Goal: Transaction & Acquisition: Purchase product/service

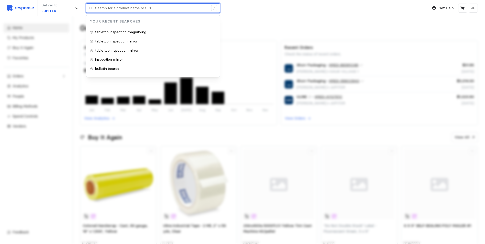
click at [112, 9] on input "text" at bounding box center [151, 8] width 113 height 9
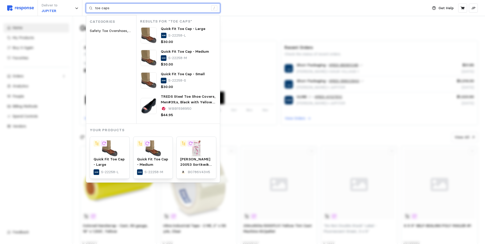
type input "toe caps"
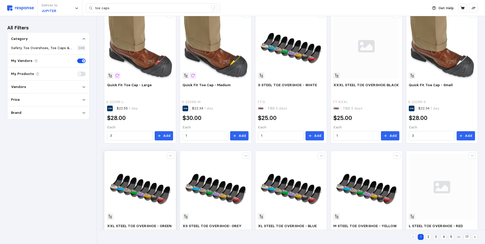
scroll to position [26, 0]
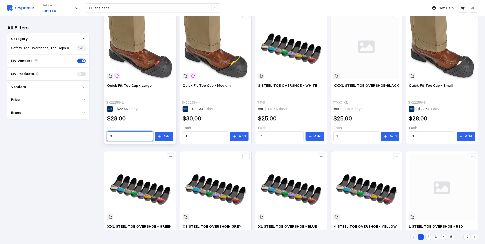
click at [113, 135] on input "3" at bounding box center [130, 136] width 40 height 9
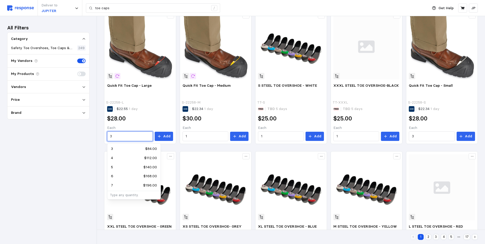
scroll to position [51, 0]
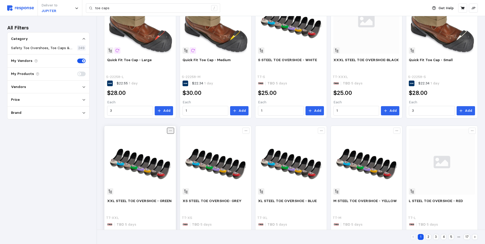
click at [169, 129] on icon at bounding box center [171, 131] width 4 height 4
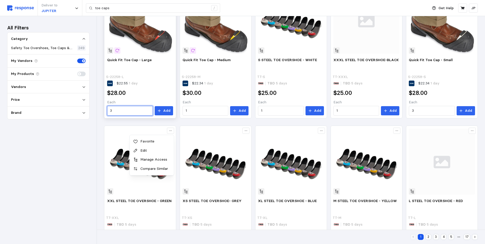
click at [117, 110] on input "3" at bounding box center [130, 110] width 40 height 9
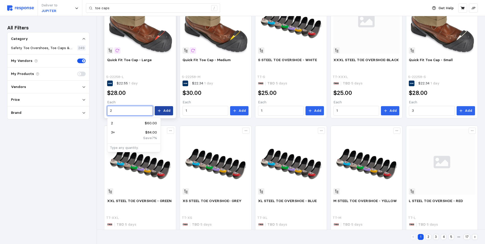
type input "2"
click at [162, 108] on button "Add" at bounding box center [164, 110] width 18 height 9
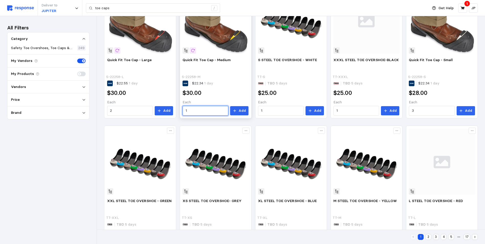
click at [189, 110] on input "1" at bounding box center [206, 110] width 40 height 9
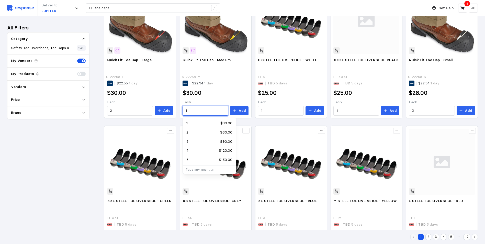
click at [187, 131] on p "2" at bounding box center [187, 133] width 2 height 6
type input "2"
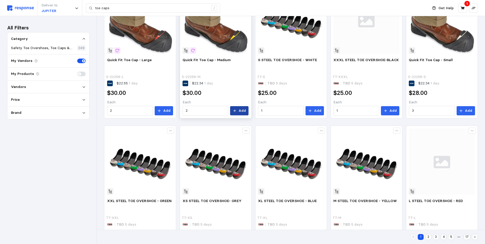
click at [235, 110] on icon at bounding box center [235, 111] width 4 height 4
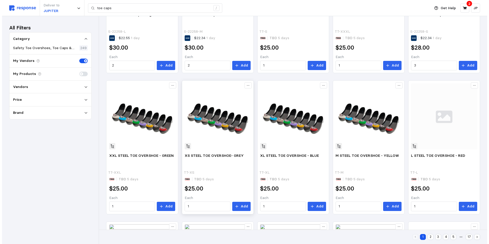
scroll to position [26, 0]
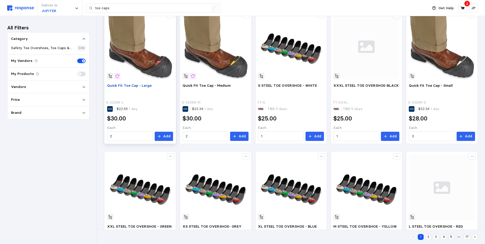
click at [136, 85] on span "Quick Fit Toe Cap - Large" at bounding box center [129, 85] width 45 height 5
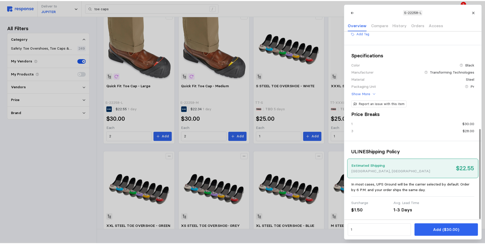
scroll to position [204, 0]
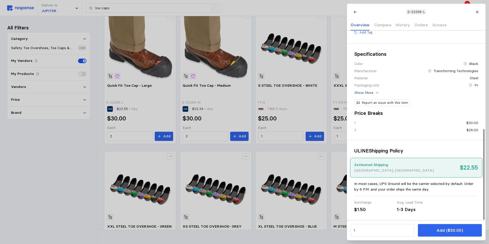
click at [376, 91] on icon at bounding box center [377, 93] width 4 height 4
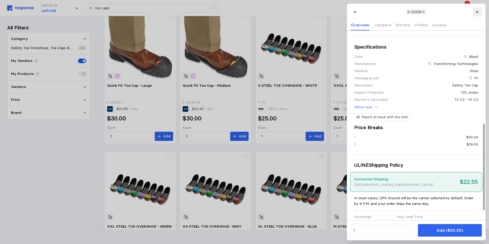
click at [477, 10] on icon at bounding box center [477, 12] width 4 height 4
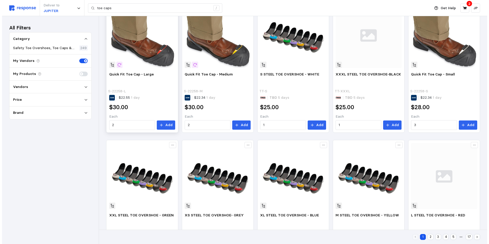
scroll to position [0, 0]
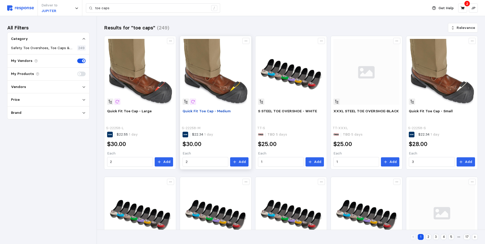
click at [204, 111] on span "Quick Fit Toe Cap - Medium" at bounding box center [207, 111] width 48 height 5
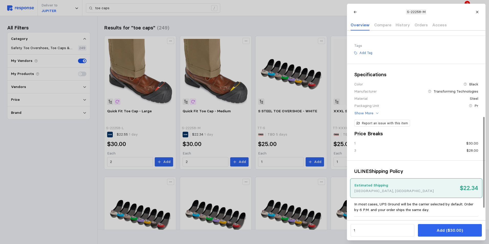
scroll to position [179, 0]
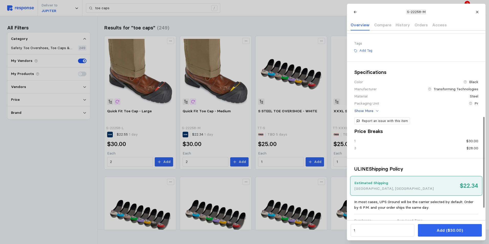
click at [376, 113] on icon at bounding box center [377, 111] width 4 height 4
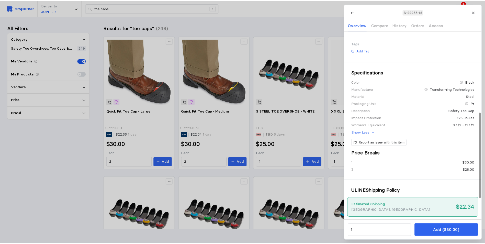
scroll to position [26, 0]
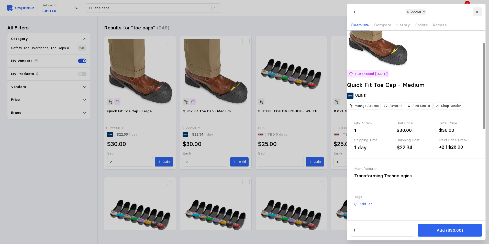
click at [477, 11] on icon at bounding box center [477, 12] width 4 height 4
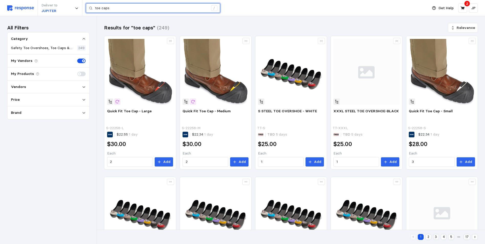
drag, startPoint x: 113, startPoint y: 7, endPoint x: 92, endPoint y: 8, distance: 21.5
click at [92, 8] on div "toe caps /" at bounding box center [153, 8] width 134 height 10
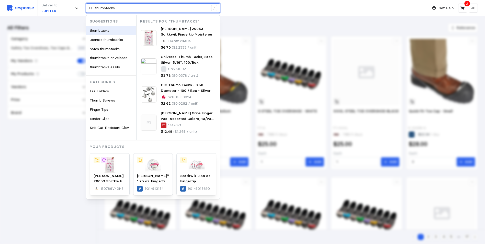
click at [103, 30] on span "thumbtacks" at bounding box center [100, 30] width 20 height 5
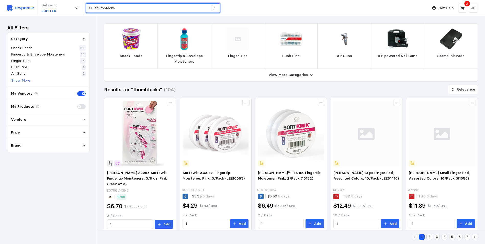
drag, startPoint x: 120, startPoint y: 7, endPoint x: 96, endPoint y: 8, distance: 24.1
click at [96, 8] on input "thumbtacks" at bounding box center [151, 8] width 113 height 9
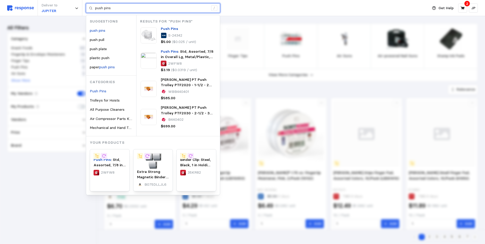
type input "push pins"
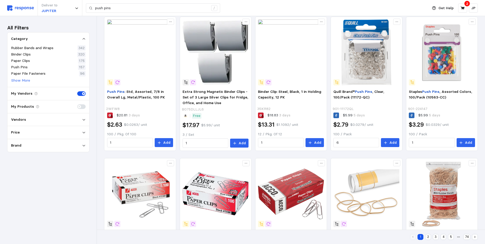
scroll to position [62, 0]
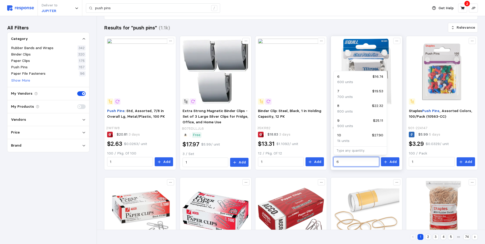
drag, startPoint x: 339, startPoint y: 159, endPoint x: 337, endPoint y: 160, distance: 2.7
click at [337, 160] on input "6" at bounding box center [357, 161] width 40 height 9
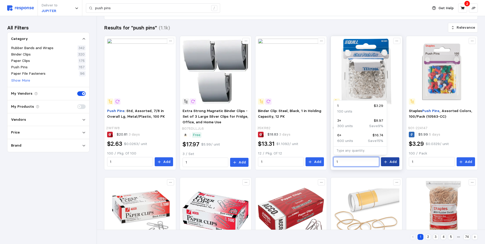
type input "1"
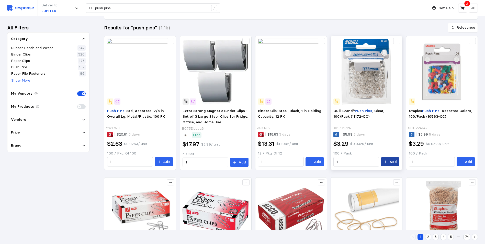
click at [390, 161] on button "Add" at bounding box center [390, 161] width 18 height 9
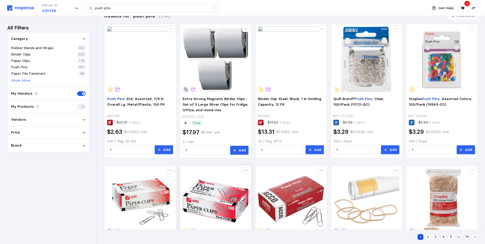
scroll to position [0, 0]
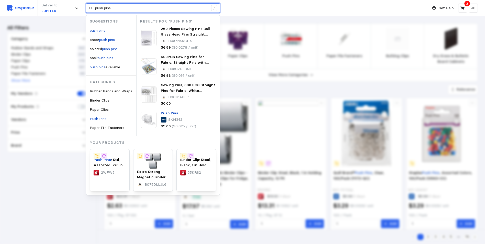
drag, startPoint x: 115, startPoint y: 7, endPoint x: 95, endPoint y: 8, distance: 20.2
click at [95, 8] on div "push pins /" at bounding box center [153, 8] width 134 height 10
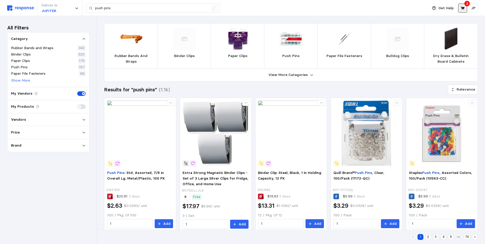
click at [463, 4] on button at bounding box center [462, 8] width 9 height 9
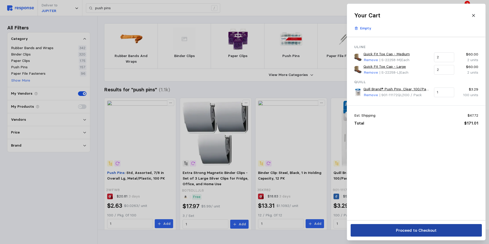
click at [419, 229] on p "Proceed to Checkout" at bounding box center [416, 230] width 41 height 6
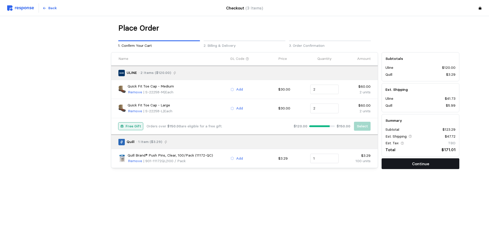
click at [417, 162] on p "Continue" at bounding box center [420, 164] width 17 height 6
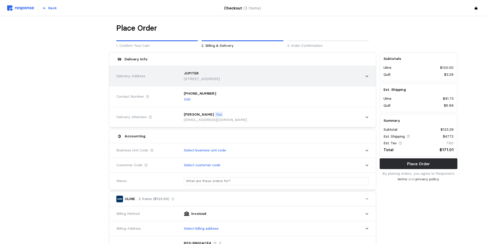
click at [367, 76] on icon at bounding box center [367, 76] width 3 height 2
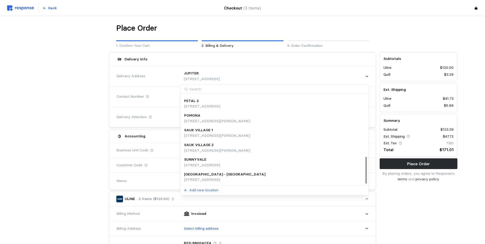
scroll to position [204, 0]
click at [203, 161] on p "SUNNYVALE" at bounding box center [195, 160] width 22 height 6
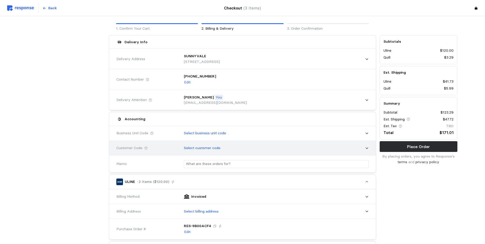
scroll to position [26, 0]
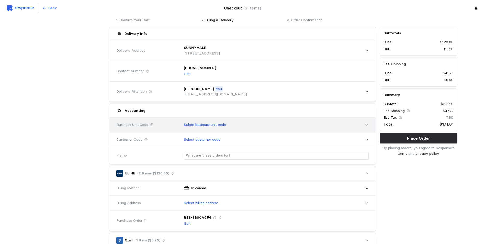
click at [367, 125] on icon at bounding box center [367, 125] width 4 height 4
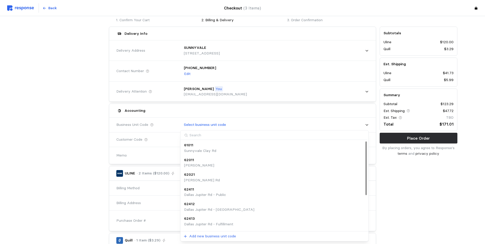
click at [191, 147] on p "61011" at bounding box center [188, 145] width 9 height 6
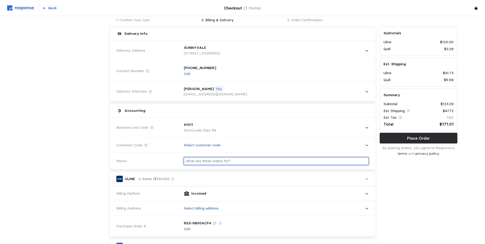
click at [206, 160] on input "text" at bounding box center [276, 161] width 181 height 7
type input "O"
click at [186, 161] on input "Start Up Supplies" at bounding box center [276, 161] width 181 height 7
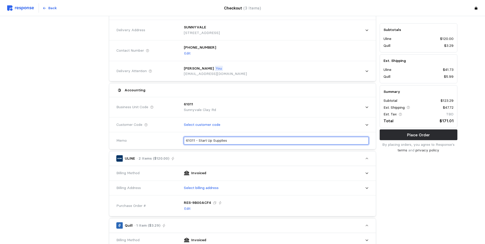
scroll to position [77, 0]
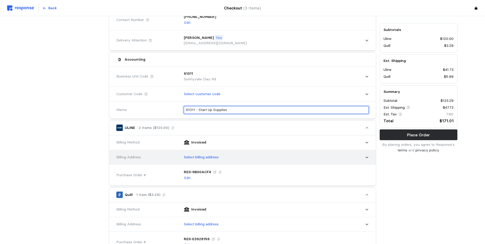
type input "61011 - Start Up Supplies"
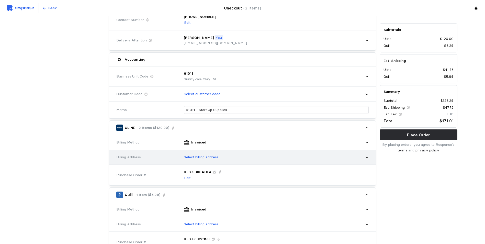
click at [368, 157] on icon at bounding box center [367, 158] width 4 height 4
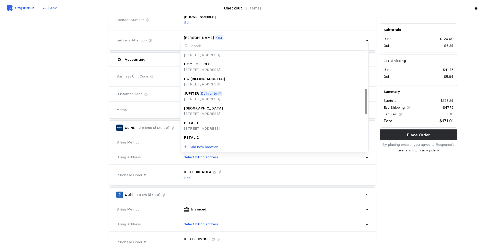
scroll to position [128, 0]
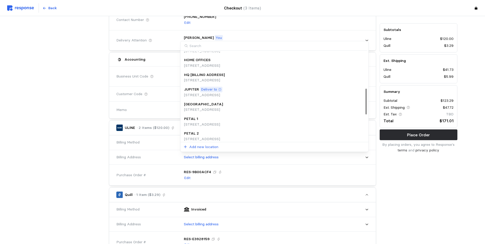
click at [205, 76] on p "HQ [BILLING ADDRESS]" at bounding box center [204, 75] width 41 height 6
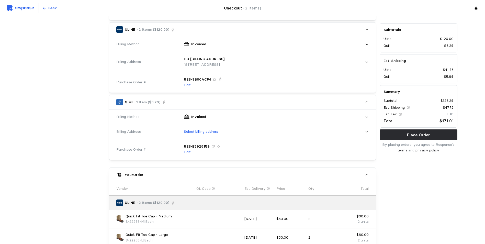
scroll to position [179, 0]
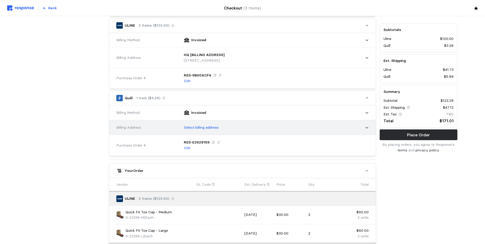
click at [366, 127] on icon at bounding box center [367, 128] width 4 height 4
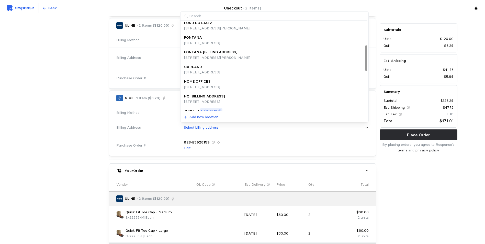
scroll to position [102, 0]
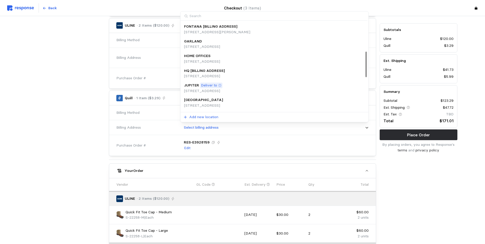
click at [216, 71] on p "HQ [BILLING ADDRESS]" at bounding box center [204, 71] width 41 height 6
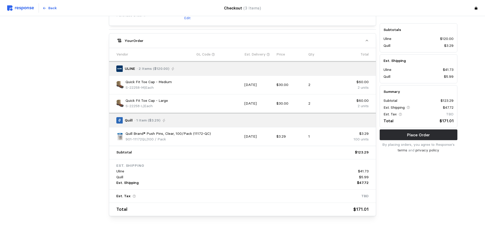
scroll to position [315, 0]
click at [419, 133] on p "Place Order" at bounding box center [418, 135] width 23 height 6
